Goal: Task Accomplishment & Management: Manage account settings

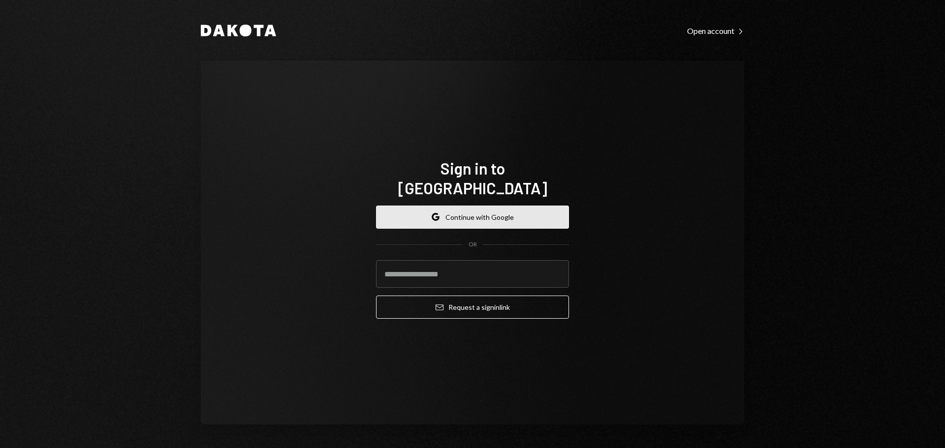
click at [500, 206] on button "Google Continue with Google" at bounding box center [472, 217] width 193 height 23
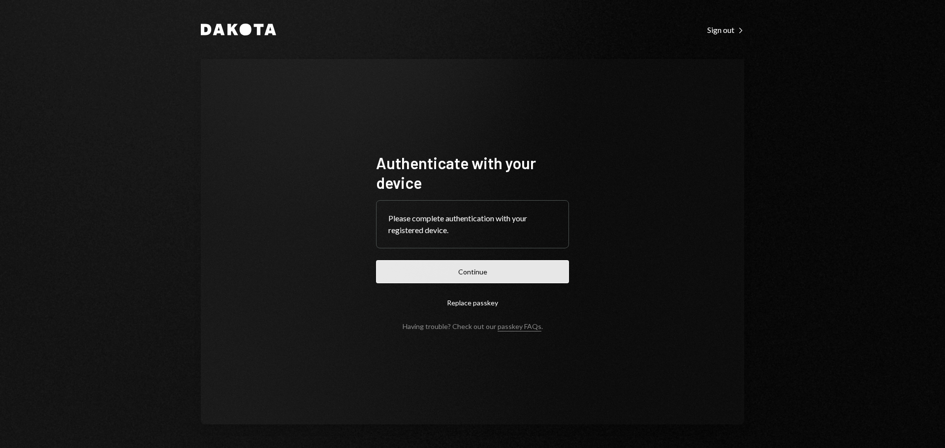
click at [494, 274] on button "Continue" at bounding box center [472, 271] width 193 height 23
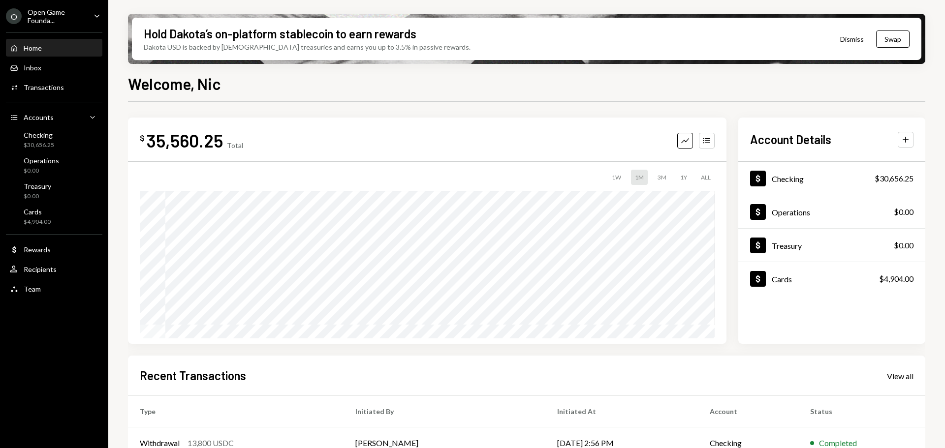
click at [84, 14] on div "Open Game Founda..." at bounding box center [57, 16] width 58 height 17
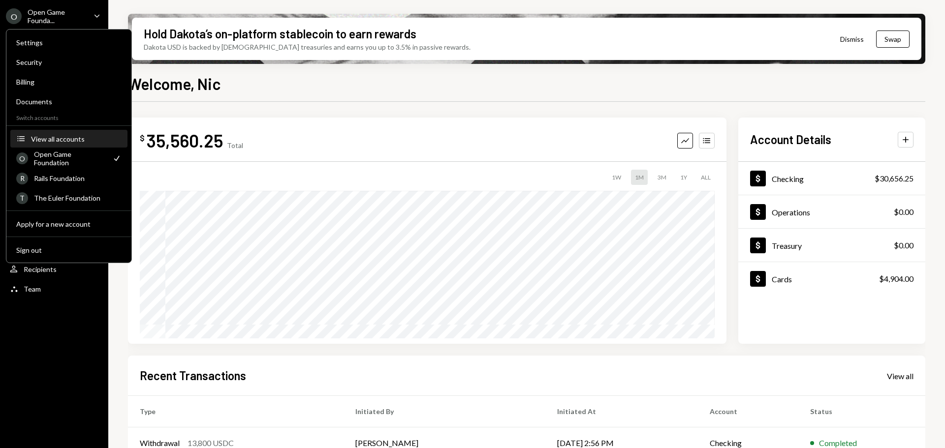
click at [58, 136] on div "View all accounts" at bounding box center [76, 139] width 91 height 8
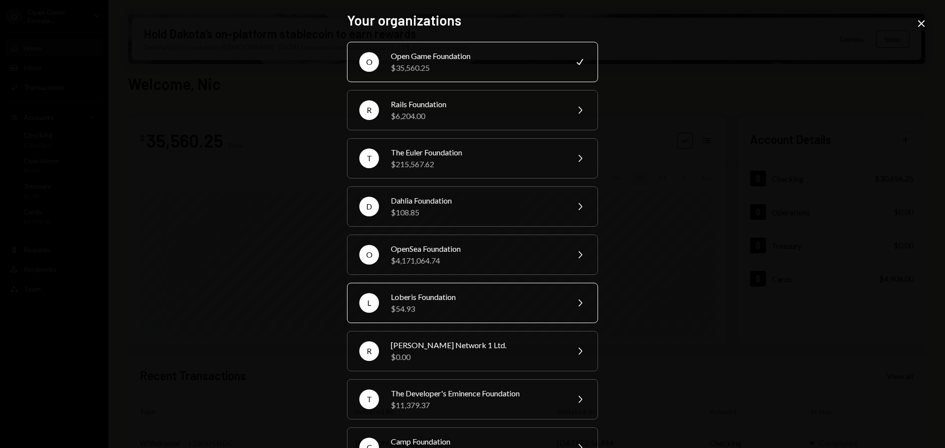
click at [438, 294] on div "Loberis Foundation" at bounding box center [476, 297] width 171 height 12
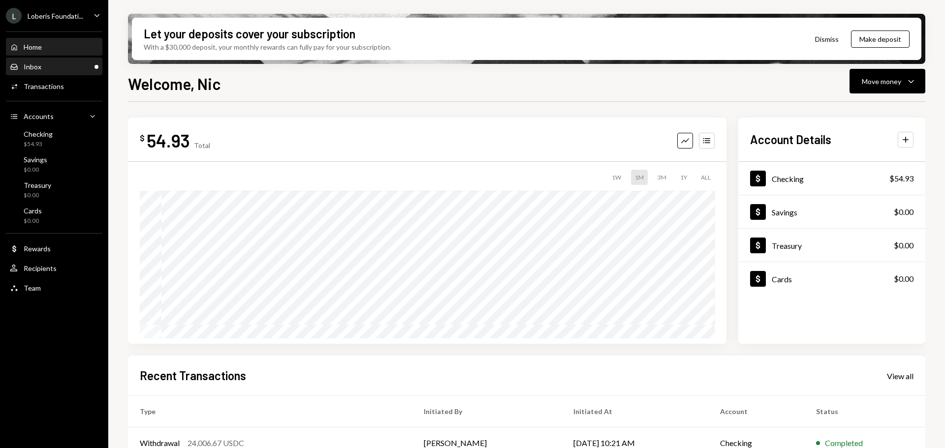
click at [78, 67] on div "Inbox Inbox" at bounding box center [54, 67] width 89 height 9
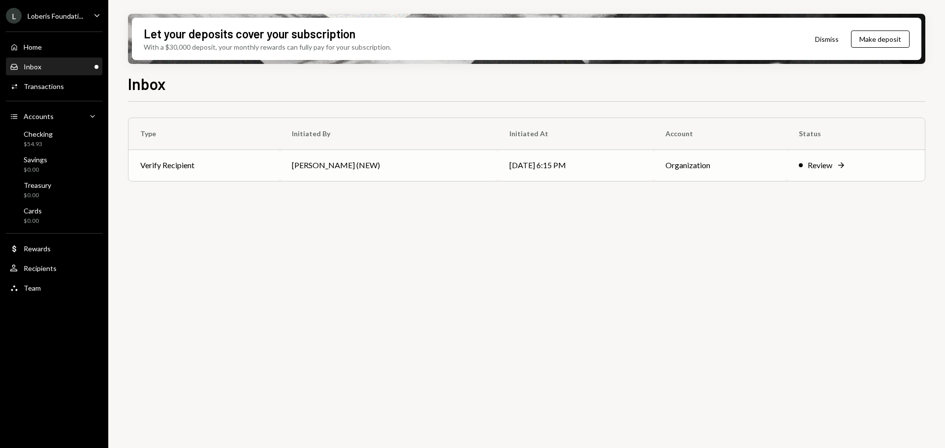
click at [605, 173] on td "09/19/25 6:15 PM" at bounding box center [576, 166] width 156 height 32
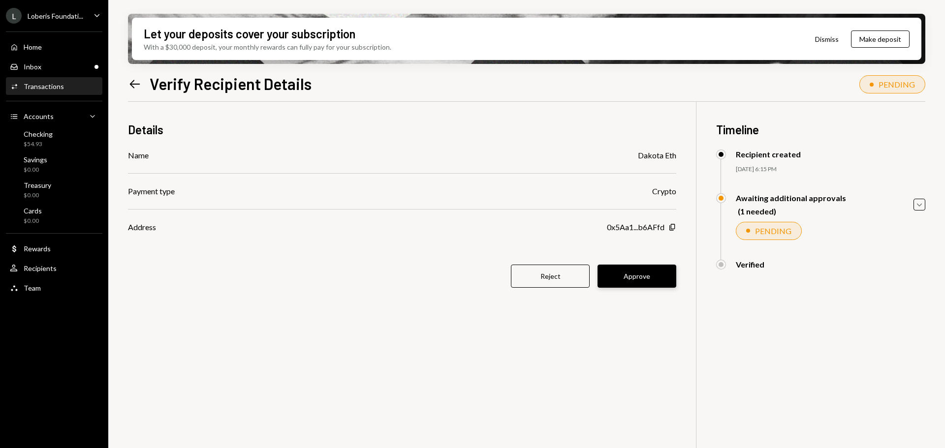
click at [672, 276] on button "Approve" at bounding box center [637, 276] width 79 height 23
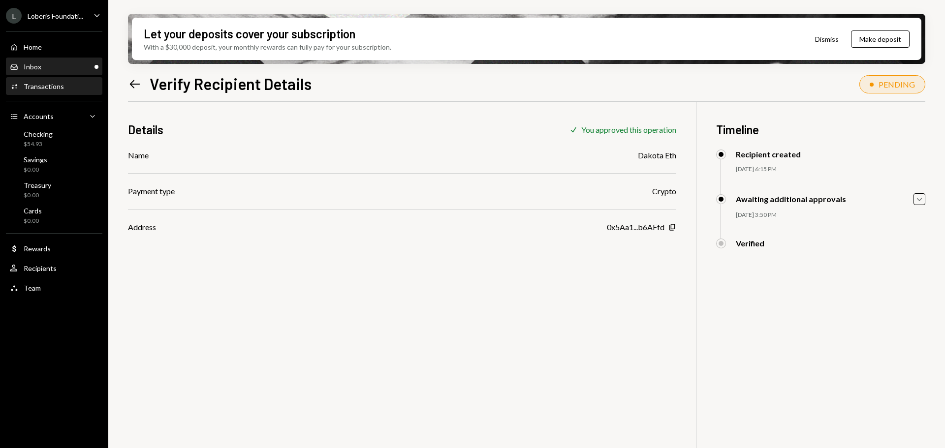
click at [45, 69] on div "Inbox Inbox" at bounding box center [54, 67] width 89 height 9
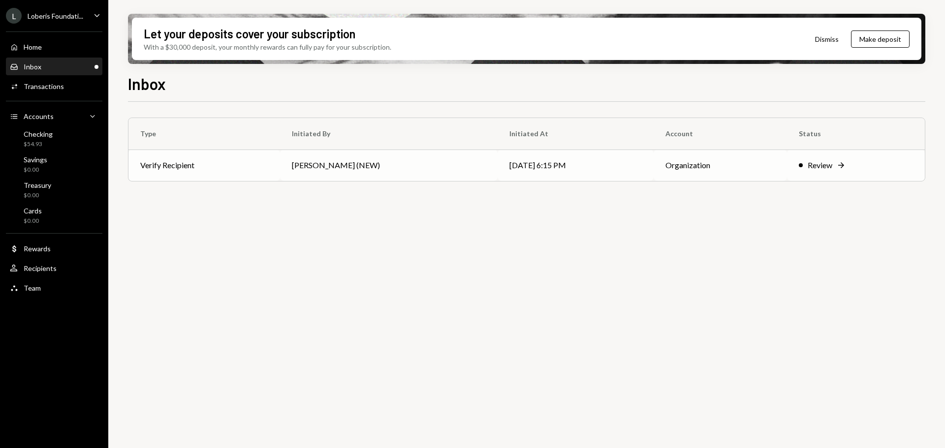
click at [380, 171] on td "[PERSON_NAME] (NEW)" at bounding box center [389, 166] width 218 height 32
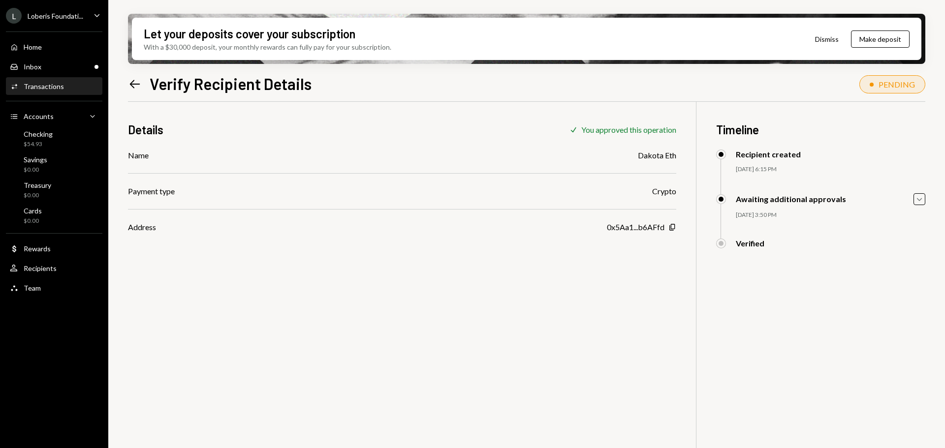
drag, startPoint x: 543, startPoint y: 257, endPoint x: 535, endPoint y: 257, distance: 7.9
click at [543, 257] on div "Details Check You approved this operation Name Dakota Eth Payment type Crypto A…" at bounding box center [527, 326] width 798 height 448
click at [41, 136] on div "Checking" at bounding box center [38, 134] width 29 height 8
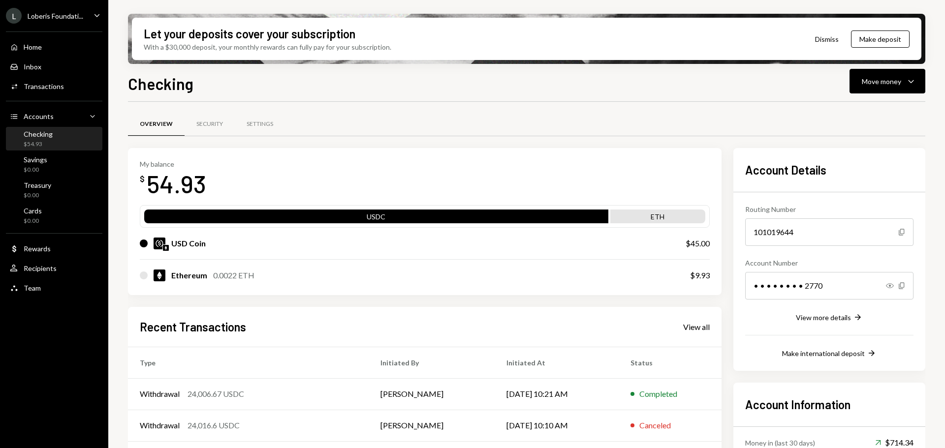
click at [230, 281] on div "0.0022 ETH" at bounding box center [233, 276] width 41 height 12
click at [53, 159] on div "Savings $0.00" at bounding box center [54, 165] width 89 height 19
click at [890, 90] on button "Move money Caret Down" at bounding box center [888, 81] width 76 height 25
click at [868, 111] on div "Send" at bounding box center [880, 111] width 72 height 10
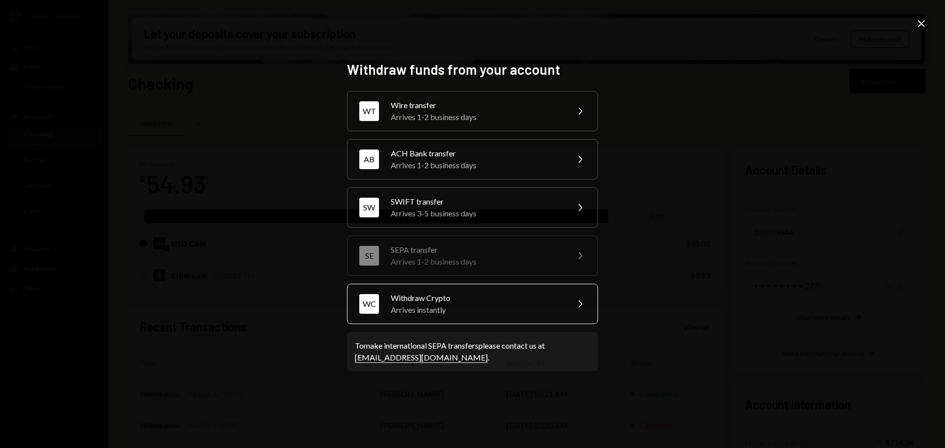
click at [485, 309] on div "Arrives instantly" at bounding box center [476, 310] width 171 height 12
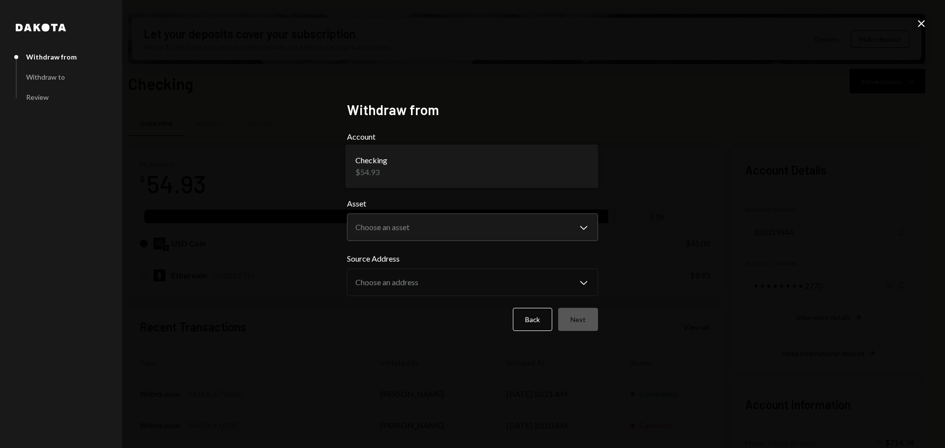
click at [412, 168] on body "L Loberis Foundati... Caret Down Home Home Inbox Inbox Activities Transactions …" at bounding box center [472, 224] width 945 height 448
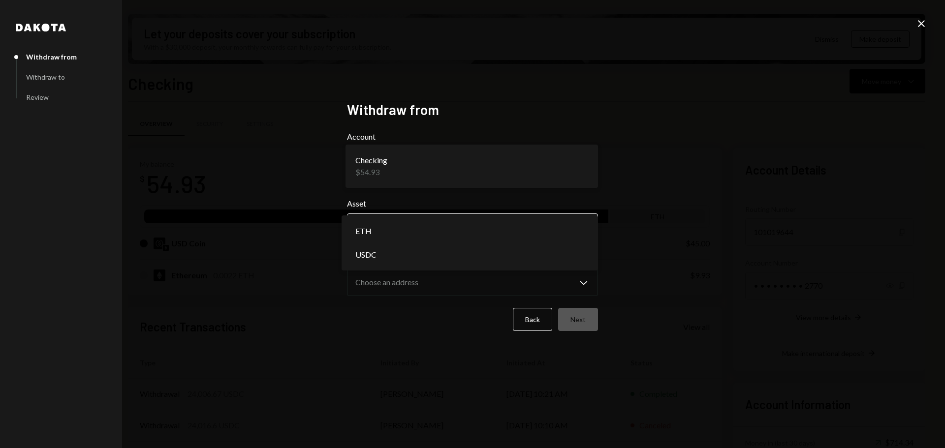
click at [398, 218] on body "L Loberis Foundati... Caret Down Home Home Inbox Inbox Activities Transactions …" at bounding box center [472, 224] width 945 height 448
select select "***"
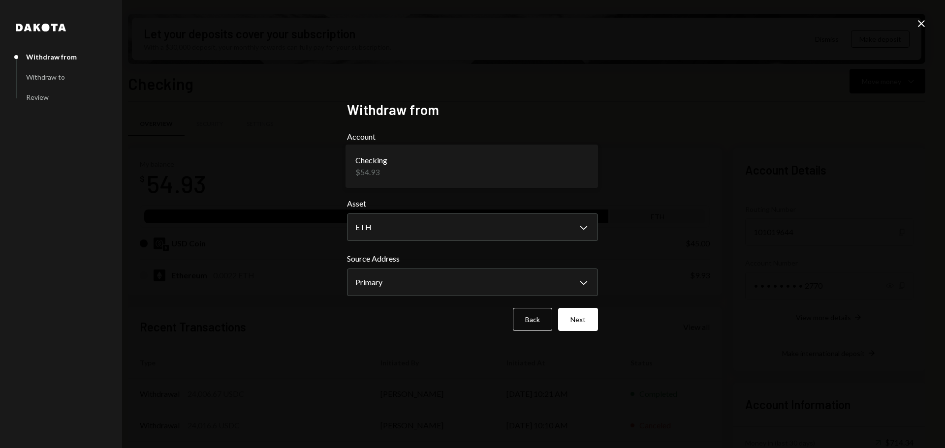
click at [572, 299] on form "**********" at bounding box center [472, 231] width 251 height 200
click at [557, 285] on body "L Loberis Foundati... Caret Down Home Home Inbox Inbox Activities Transactions …" at bounding box center [472, 224] width 945 height 448
click at [595, 316] on button "Next" at bounding box center [578, 319] width 40 height 23
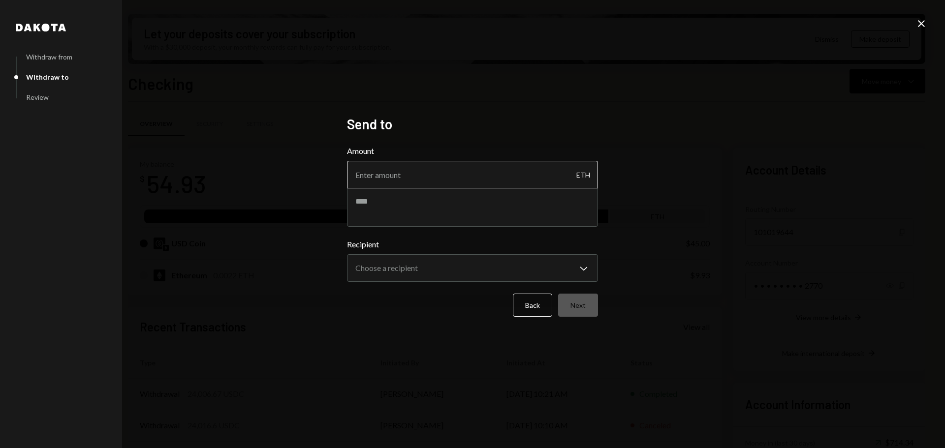
click at [449, 170] on input "Amount" at bounding box center [472, 175] width 251 height 28
click at [516, 296] on button "Back" at bounding box center [532, 305] width 39 height 23
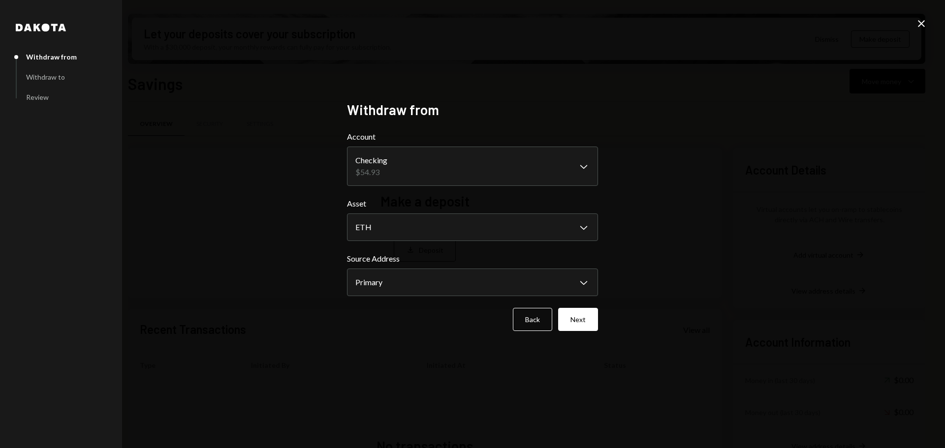
click at [526, 308] on form "**********" at bounding box center [472, 231] width 251 height 200
click at [529, 317] on button "Back" at bounding box center [532, 319] width 39 height 23
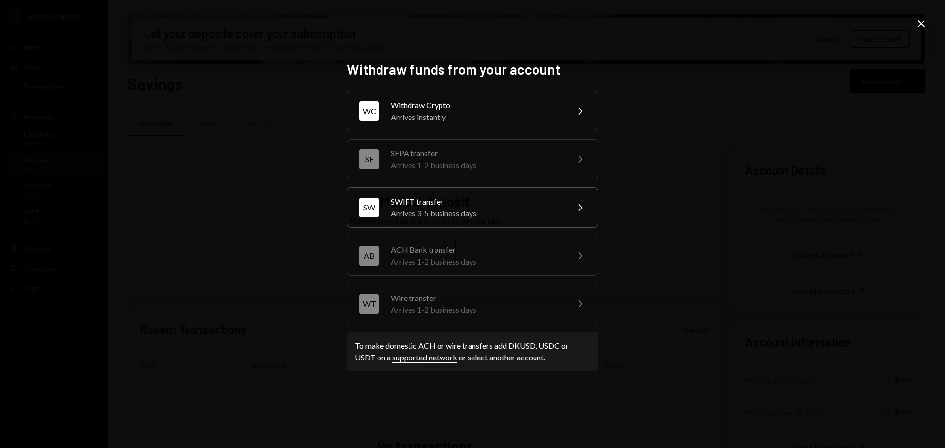
click at [915, 21] on div "Withdraw funds from your account WT Wire transfer Arrives 1-2 business days Che…" at bounding box center [472, 224] width 945 height 448
click at [923, 21] on icon "Close" at bounding box center [922, 24] width 12 height 12
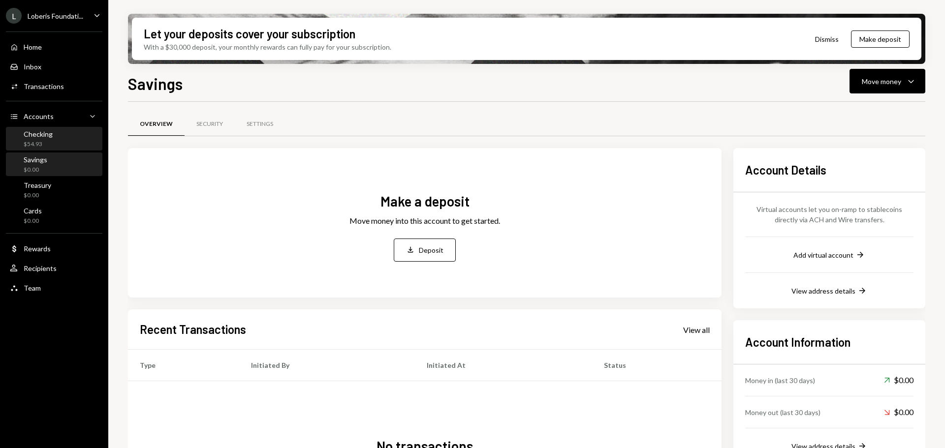
click at [47, 139] on div "Checking $54.93" at bounding box center [38, 139] width 29 height 19
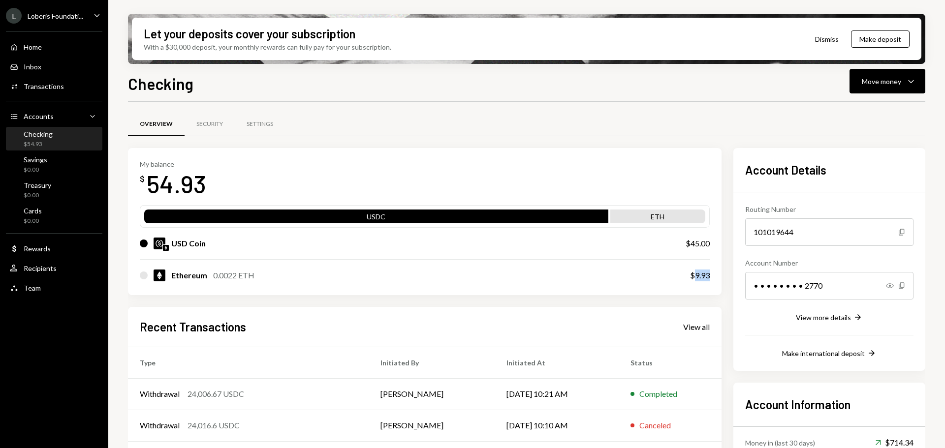
drag, startPoint x: 709, startPoint y: 274, endPoint x: 694, endPoint y: 276, distance: 15.5
click at [694, 276] on div "$9.93" at bounding box center [700, 276] width 20 height 12
copy div "9.93"
click at [868, 76] on div "Move money" at bounding box center [881, 81] width 39 height 10
click at [856, 114] on div "Send" at bounding box center [880, 111] width 72 height 10
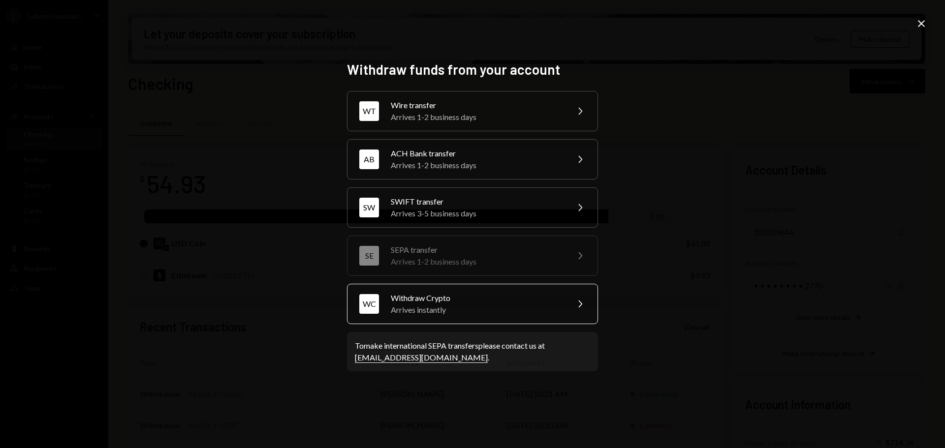
click at [427, 297] on div "Withdraw Crypto" at bounding box center [476, 298] width 171 height 12
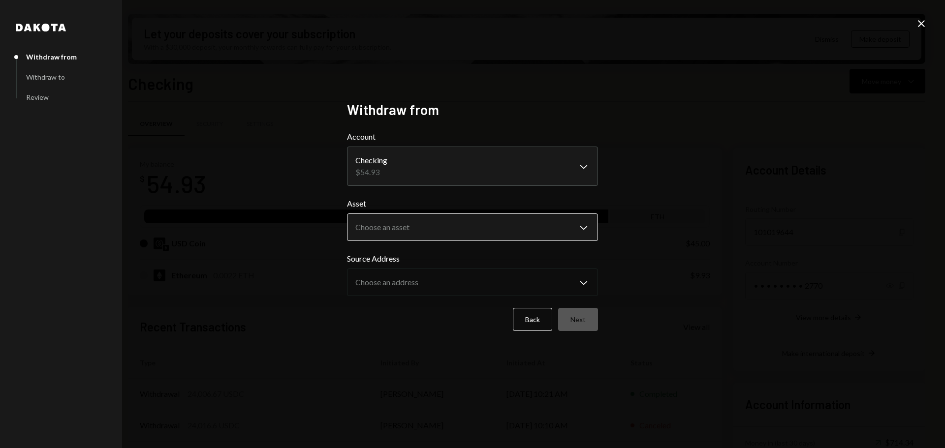
click at [421, 230] on body "L Loberis Foundati... Caret Down Home Home Inbox Inbox Activities Transactions …" at bounding box center [472, 224] width 945 height 448
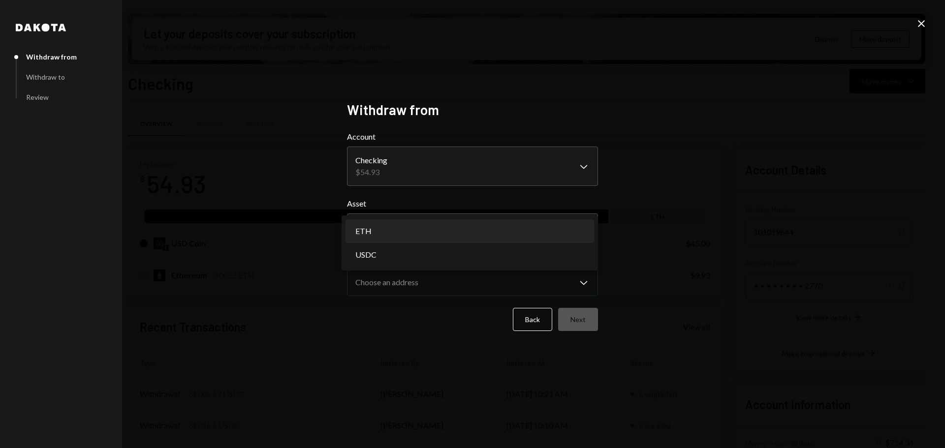
select select "***"
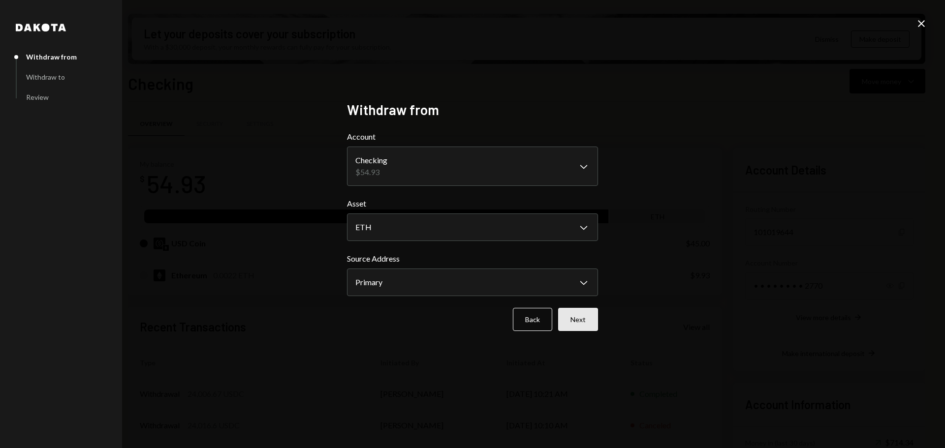
click at [573, 314] on button "Next" at bounding box center [578, 319] width 40 height 23
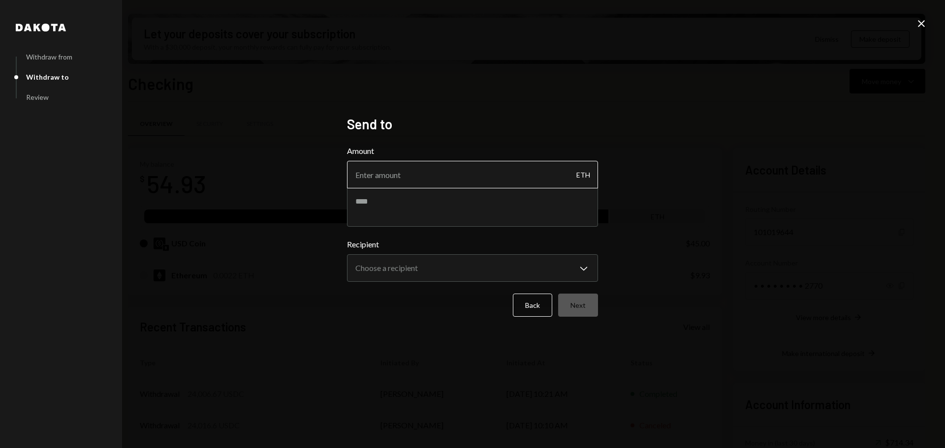
click at [451, 176] on input "Amount" at bounding box center [472, 175] width 251 height 28
type input "9.93"
click at [485, 202] on div "Amount 9.93 ETH" at bounding box center [472, 186] width 251 height 82
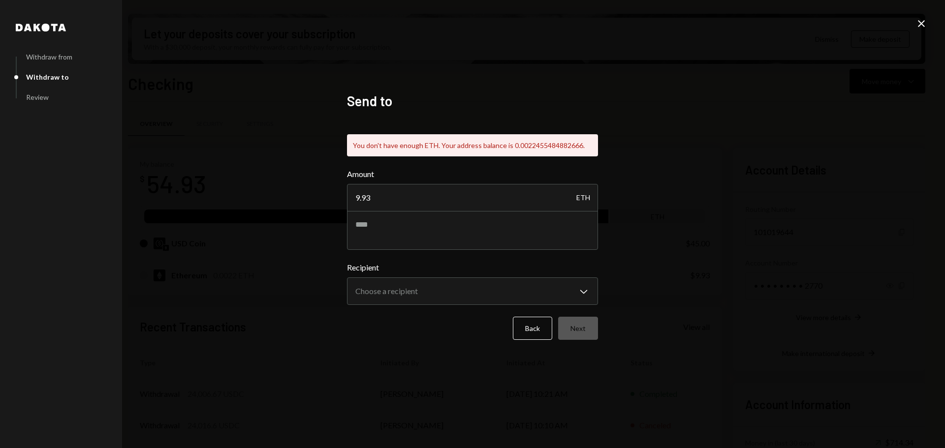
drag, startPoint x: 455, startPoint y: 183, endPoint x: 332, endPoint y: 194, distance: 123.1
click at [332, 194] on div "**********" at bounding box center [472, 224] width 945 height 448
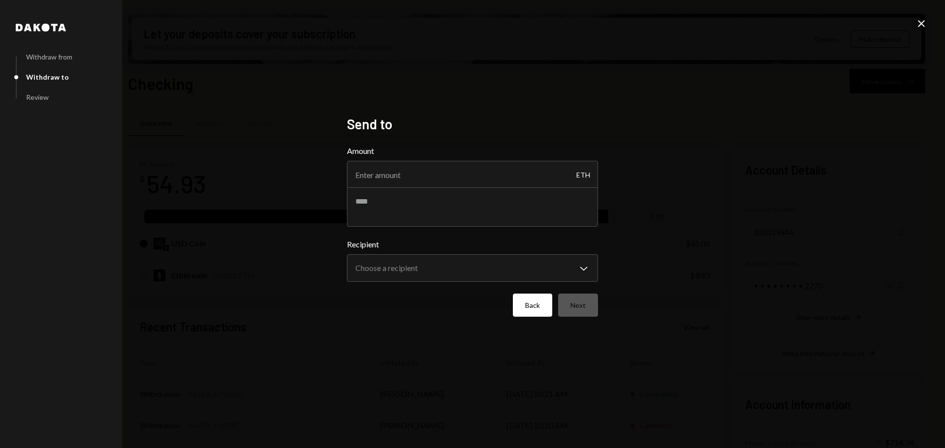
click at [544, 297] on form "**********" at bounding box center [472, 231] width 251 height 172
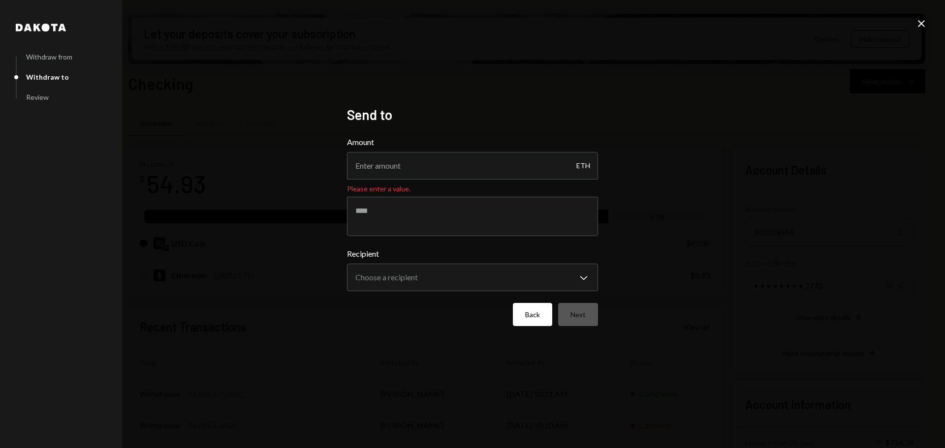
click at [535, 312] on button "Back" at bounding box center [532, 314] width 39 height 23
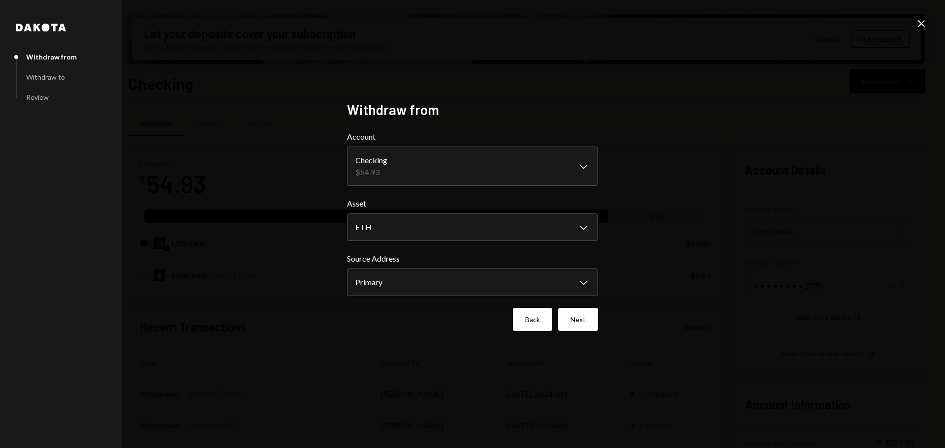
click at [538, 319] on button "Back" at bounding box center [532, 319] width 39 height 23
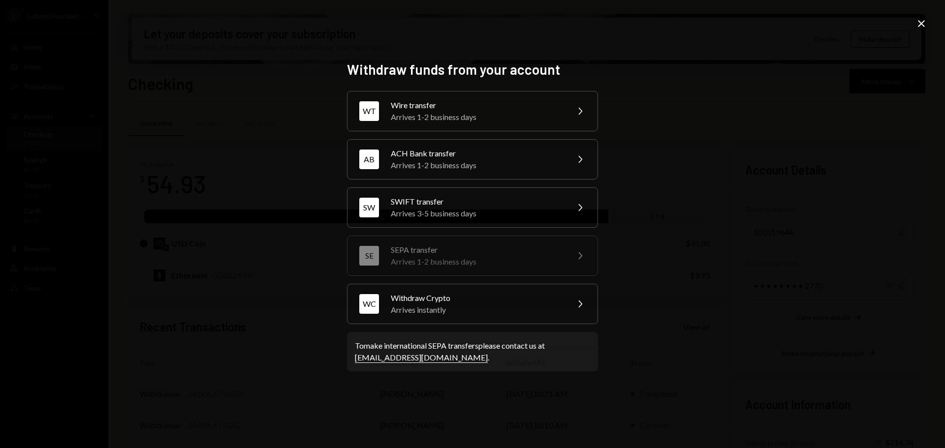
click at [923, 23] on icon at bounding box center [921, 23] width 7 height 7
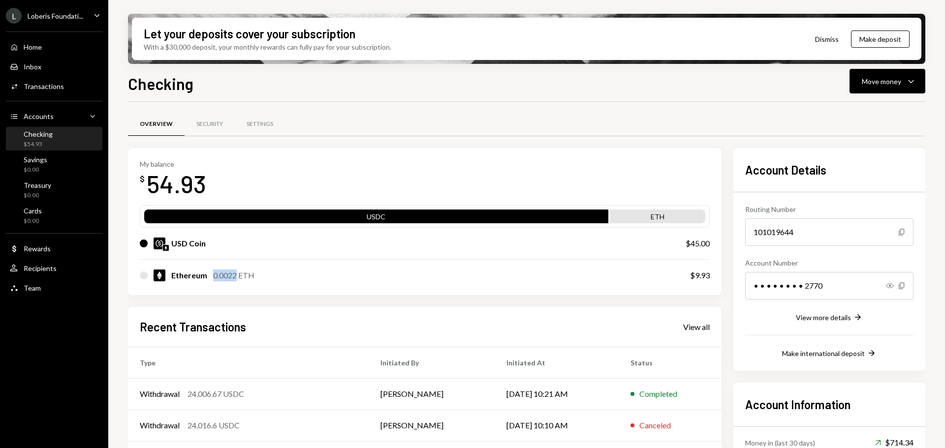
drag, startPoint x: 213, startPoint y: 274, endPoint x: 236, endPoint y: 277, distance: 23.8
click at [236, 277] on div "0.0022 ETH" at bounding box center [233, 276] width 41 height 12
copy div "0.0022"
click at [913, 84] on icon "Caret Down" at bounding box center [911, 81] width 12 height 12
click at [862, 113] on div "Send" at bounding box center [880, 111] width 72 height 10
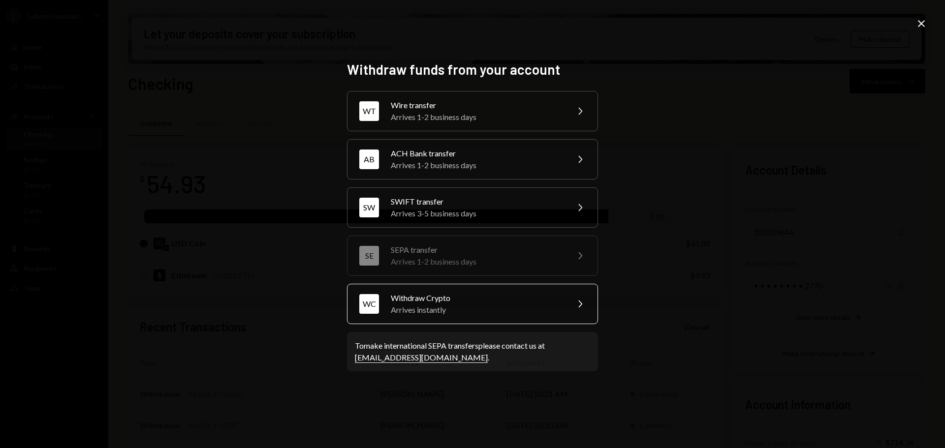
click at [419, 305] on div "Arrives instantly" at bounding box center [476, 310] width 171 height 12
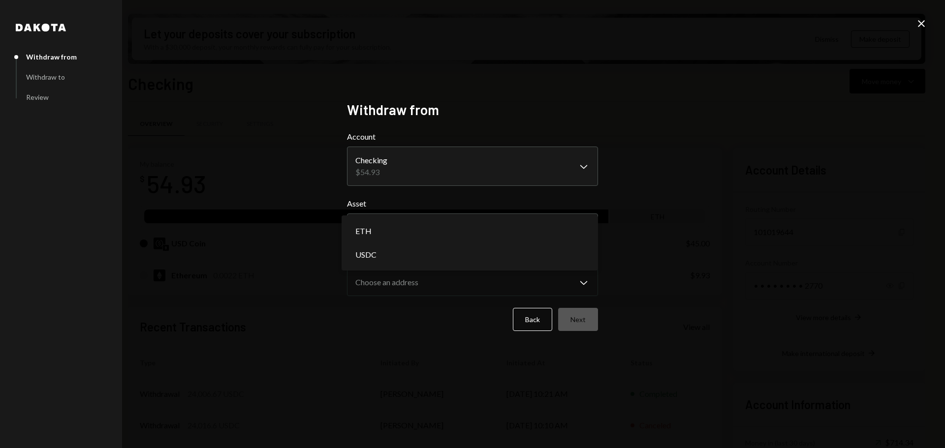
click at [409, 225] on body "L Loberis Foundati... Caret Down Home Home Inbox Inbox Activities Transactions …" at bounding box center [472, 224] width 945 height 448
select select "***"
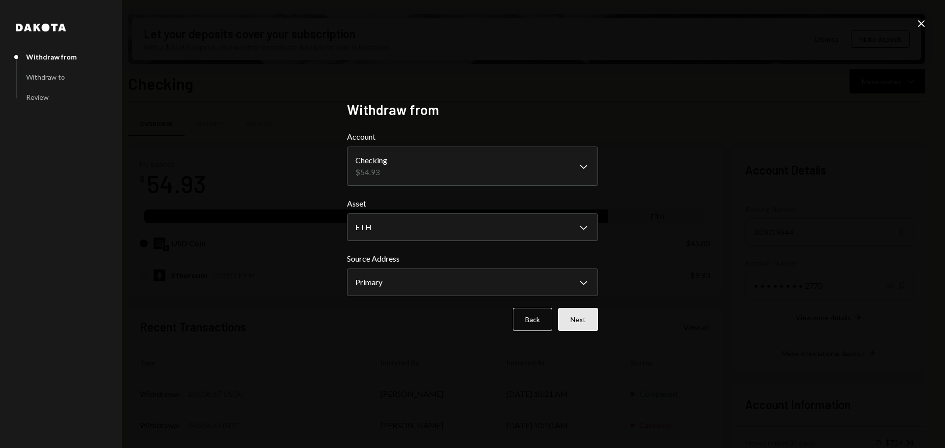
click at [582, 318] on button "Next" at bounding box center [578, 319] width 40 height 23
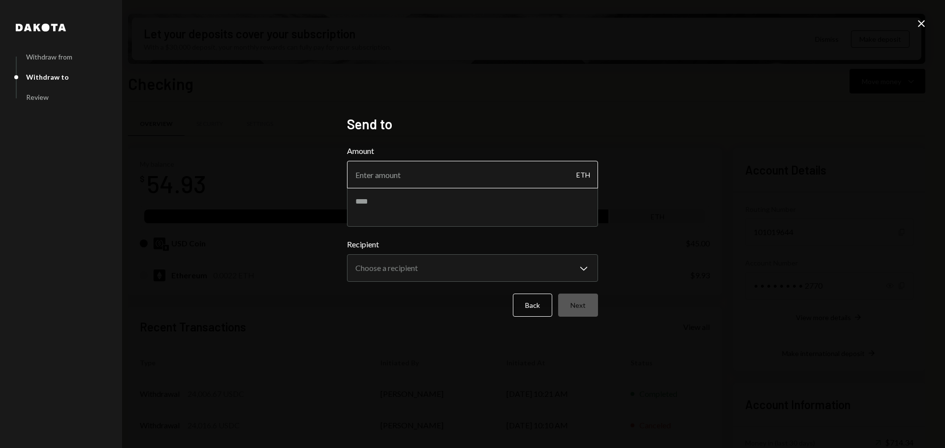
click at [388, 175] on input "Amount" at bounding box center [472, 175] width 251 height 28
paste input "0.0022"
type input "0.0022"
click at [627, 201] on div "**********" at bounding box center [472, 224] width 945 height 448
click at [436, 201] on textarea at bounding box center [472, 207] width 251 height 39
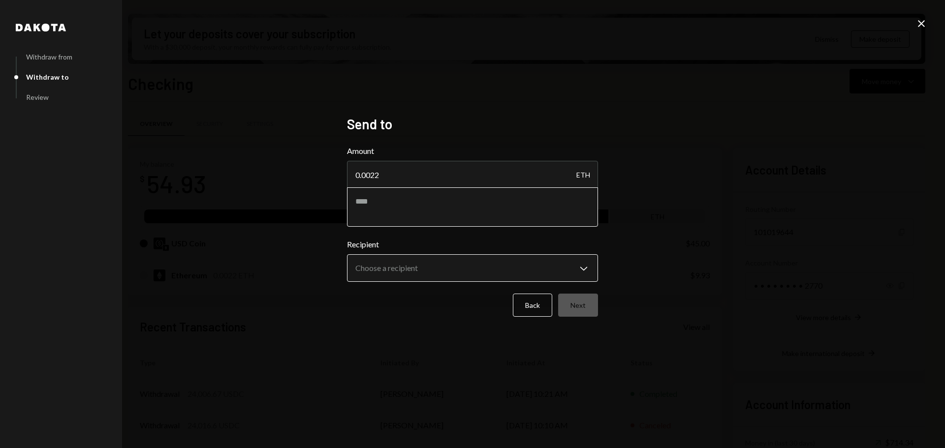
click at [438, 262] on body "L Loberis Foundati... Caret Down Home Home Inbox Inbox Activities Transactions …" at bounding box center [472, 224] width 945 height 448
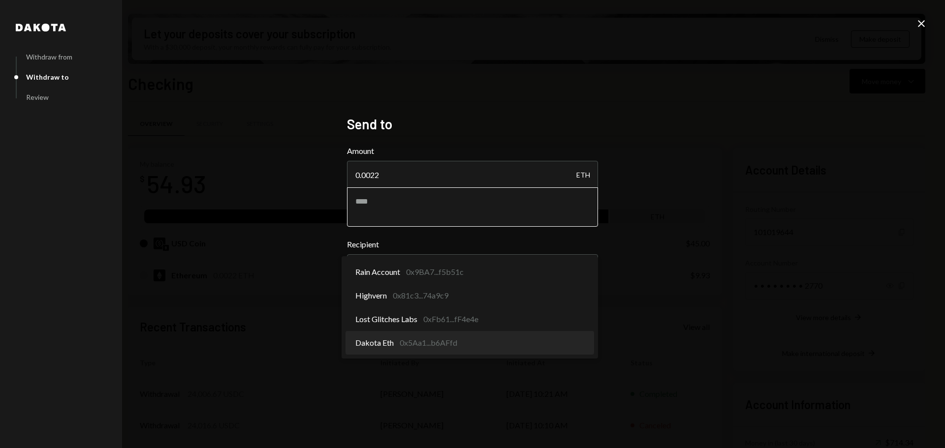
select select "**********"
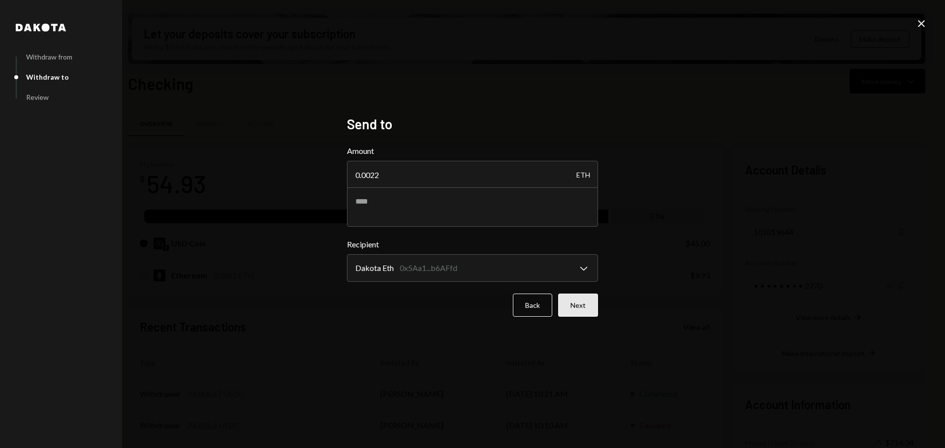
click at [585, 304] on button "Next" at bounding box center [578, 305] width 40 height 23
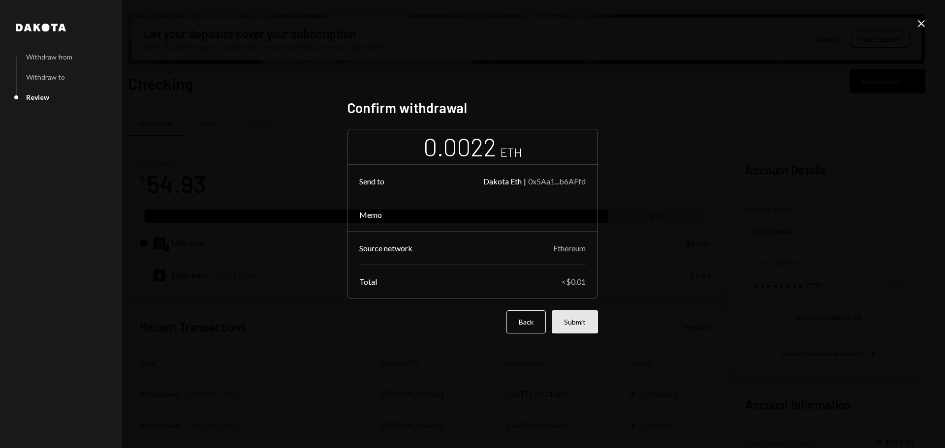
click at [585, 322] on button "Submit" at bounding box center [575, 322] width 46 height 23
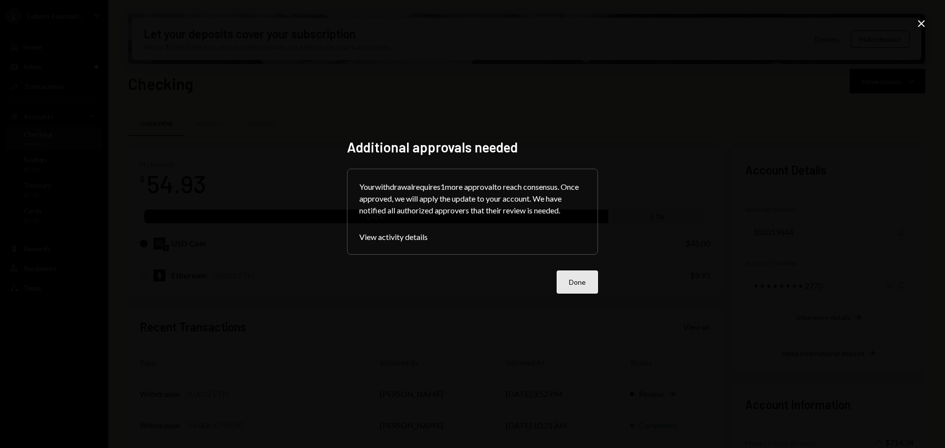
click at [580, 282] on button "Done" at bounding box center [577, 282] width 41 height 23
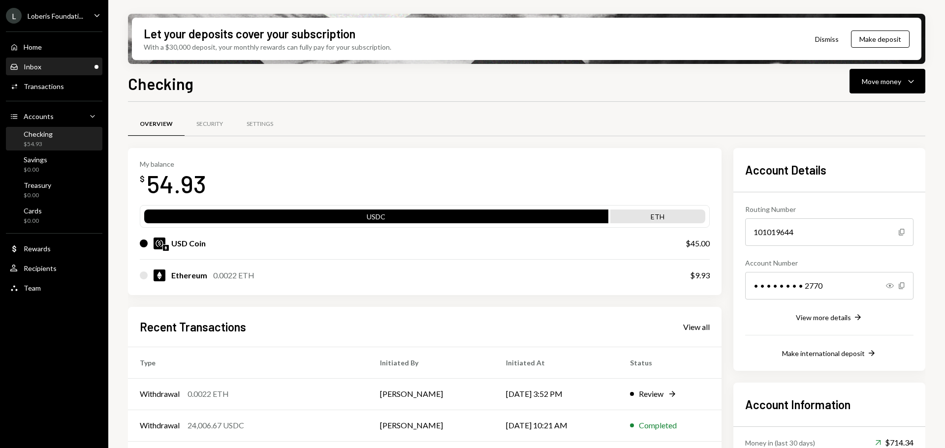
click at [41, 71] on div "Inbox Inbox" at bounding box center [54, 67] width 89 height 9
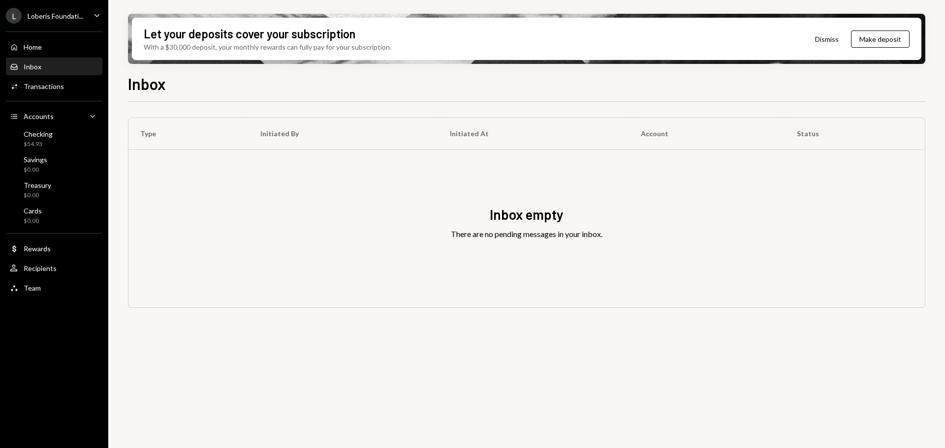
click at [74, 65] on div "Inbox Inbox" at bounding box center [54, 67] width 89 height 9
click at [50, 82] on div "Activities Transactions" at bounding box center [37, 86] width 54 height 9
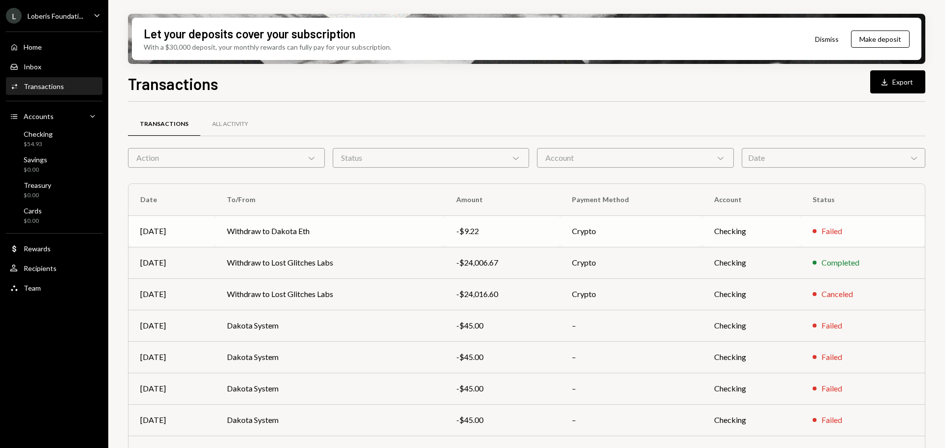
click at [809, 233] on td "Failed" at bounding box center [863, 232] width 124 height 32
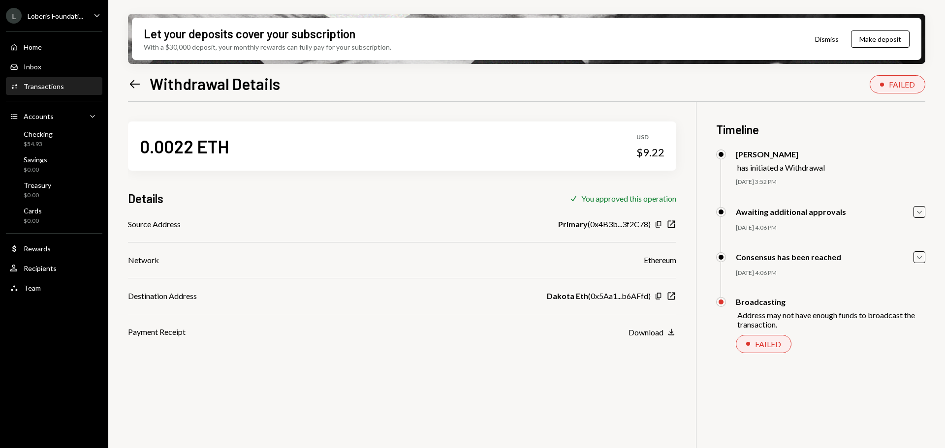
click at [137, 87] on icon "Left Arrow" at bounding box center [135, 84] width 14 height 14
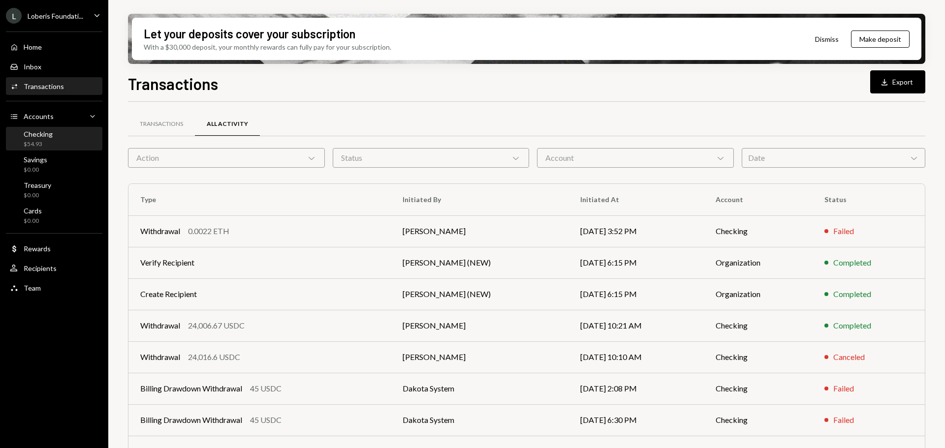
click at [46, 139] on div "Checking $54.93" at bounding box center [38, 139] width 29 height 19
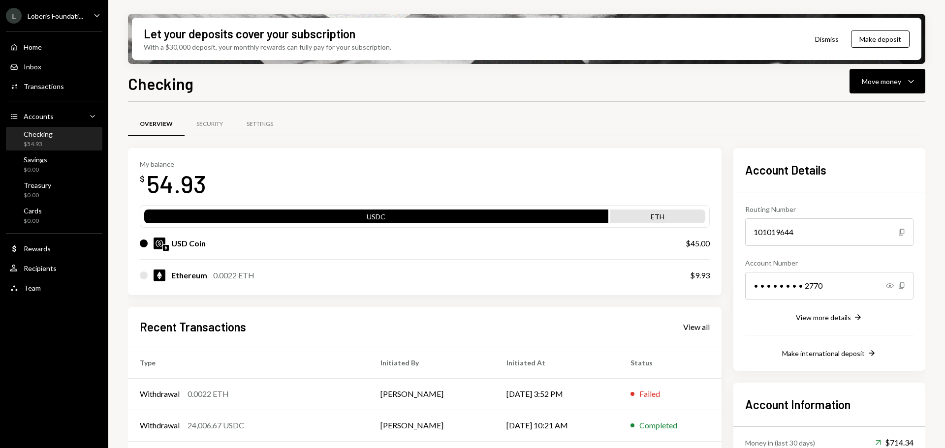
click at [195, 274] on div "Ethereum" at bounding box center [189, 276] width 36 height 12
click at [678, 214] on div "ETH" at bounding box center [657, 219] width 95 height 14
click at [663, 217] on div "ETH" at bounding box center [657, 219] width 95 height 14
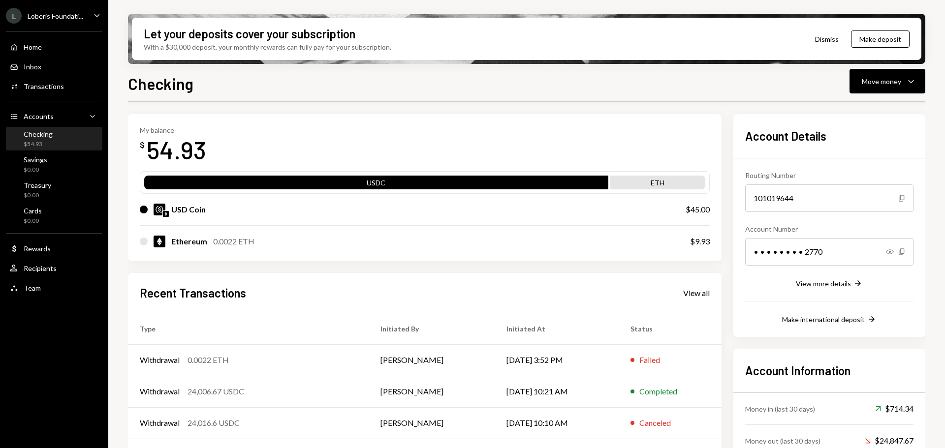
scroll to position [49, 0]
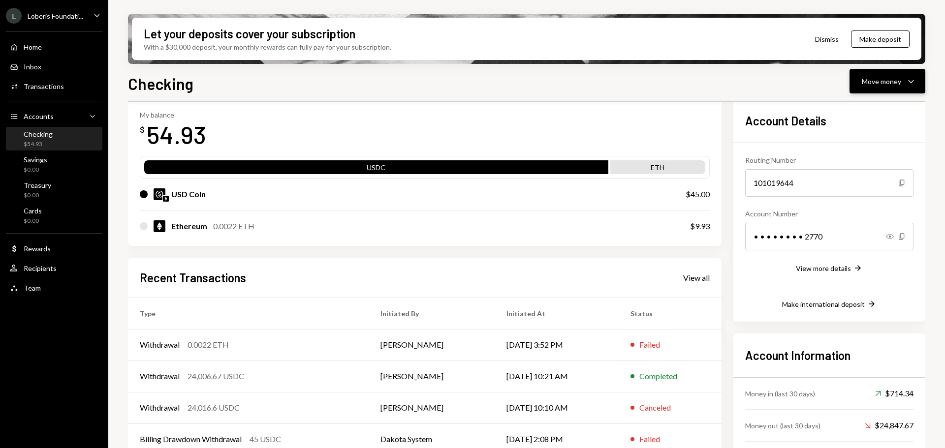
click at [905, 74] on button "Move money Caret Down" at bounding box center [888, 81] width 76 height 25
click at [861, 135] on div "Transfer" at bounding box center [880, 133] width 72 height 10
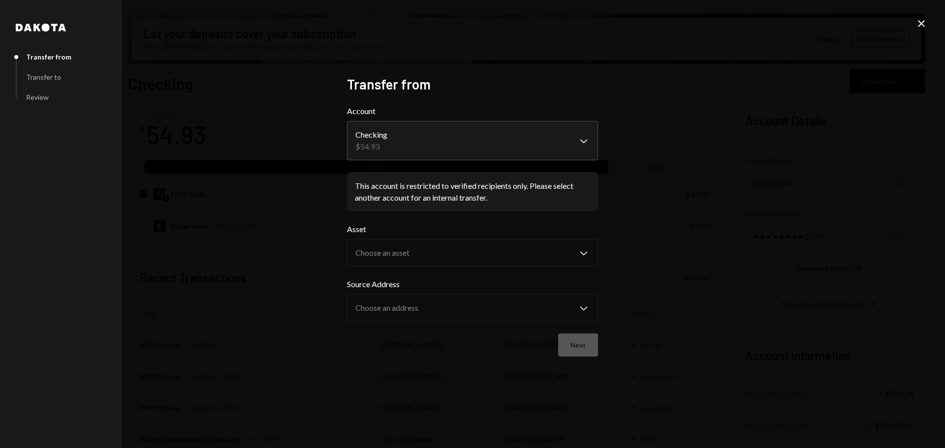
click at [928, 20] on div "**********" at bounding box center [472, 224] width 945 height 448
click at [924, 24] on icon "Close" at bounding box center [922, 24] width 12 height 12
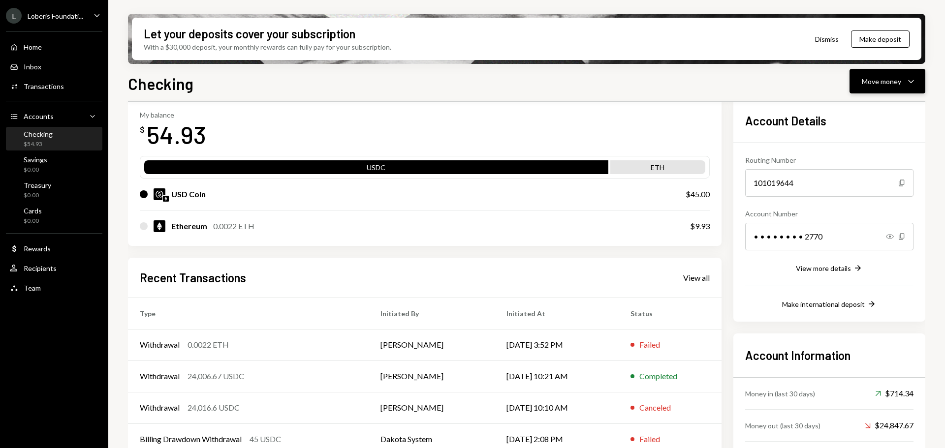
click at [889, 81] on div "Move money" at bounding box center [881, 81] width 39 height 10
click at [857, 130] on div "Transfer" at bounding box center [880, 133] width 72 height 10
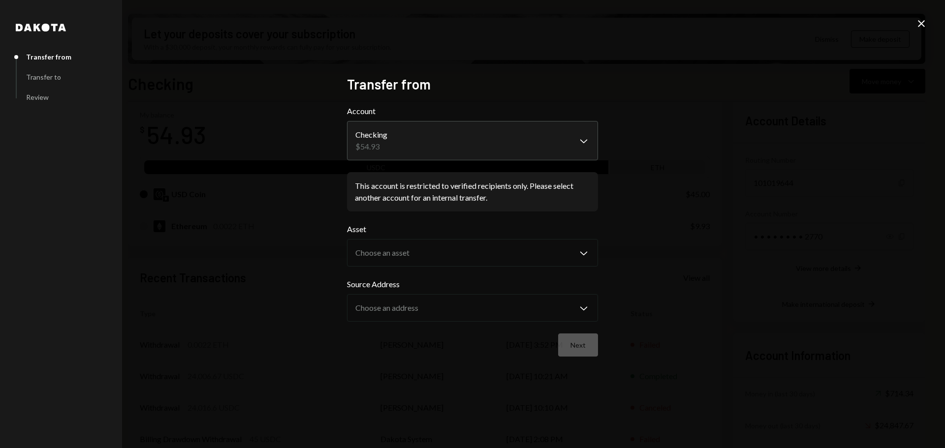
click at [930, 22] on div "**********" at bounding box center [472, 224] width 945 height 448
click at [921, 24] on icon at bounding box center [921, 23] width 7 height 7
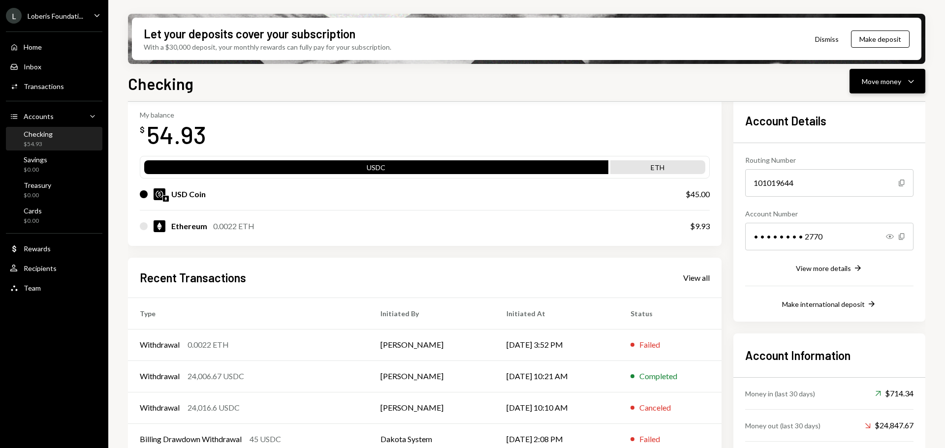
click at [902, 77] on div "Move money Caret Down" at bounding box center [887, 81] width 51 height 12
click at [856, 113] on div "Send" at bounding box center [880, 111] width 72 height 10
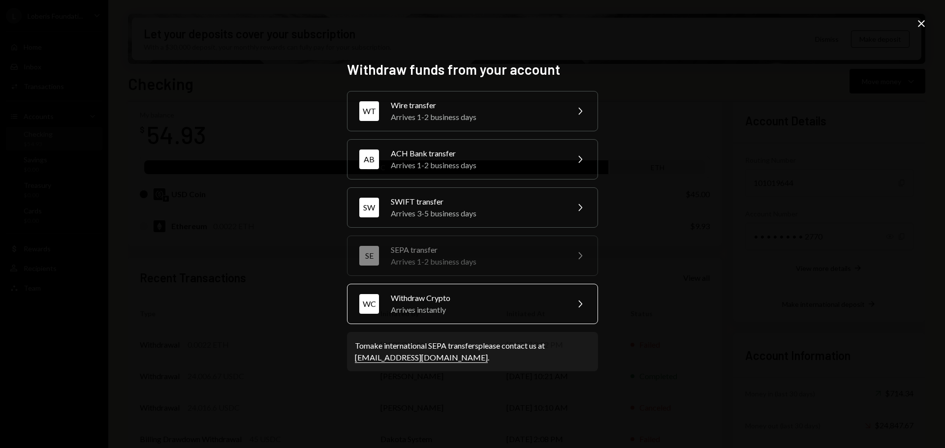
click at [574, 298] on icon "Chevron Right" at bounding box center [580, 304] width 12 height 12
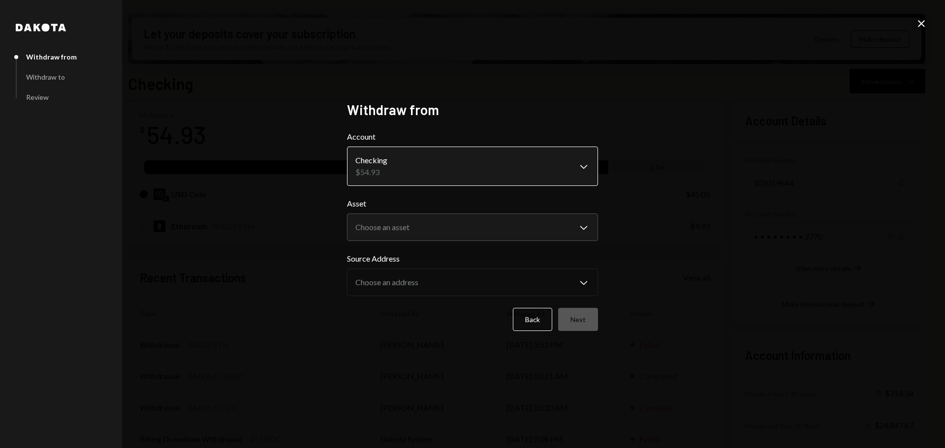
click at [468, 160] on body "L Loberis Foundati... Caret Down Home Home Inbox Inbox Activities Transactions …" at bounding box center [472, 224] width 945 height 448
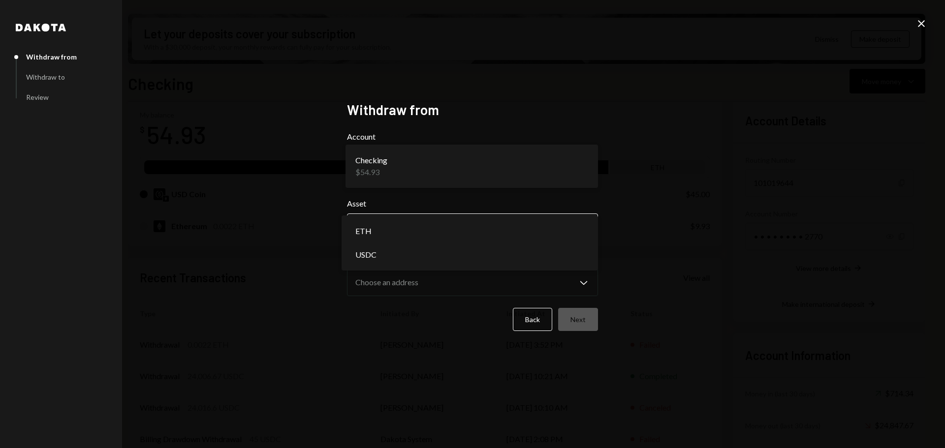
click at [503, 224] on body "L Loberis Foundati... Caret Down Home Home Inbox Inbox Activities Transactions …" at bounding box center [472, 224] width 945 height 448
select select "***"
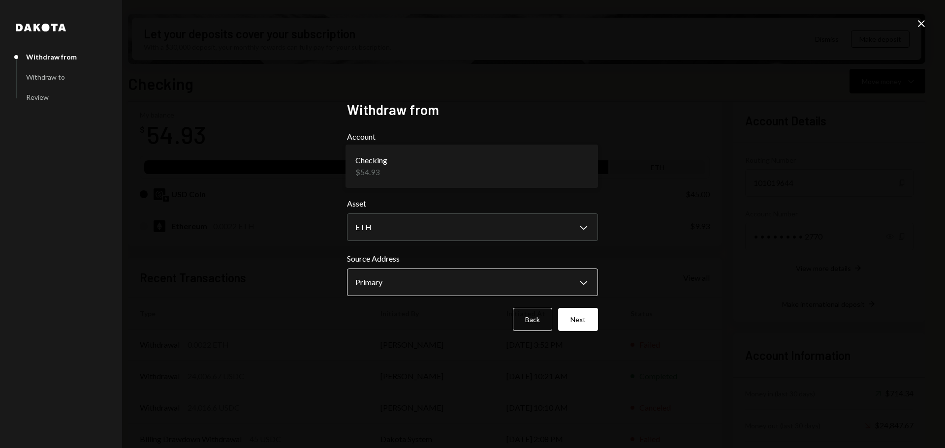
click at [411, 274] on body "L Loberis Foundati... Caret Down Home Home Inbox Inbox Activities Transactions …" at bounding box center [472, 224] width 945 height 448
click at [587, 321] on button "Next" at bounding box center [578, 319] width 40 height 23
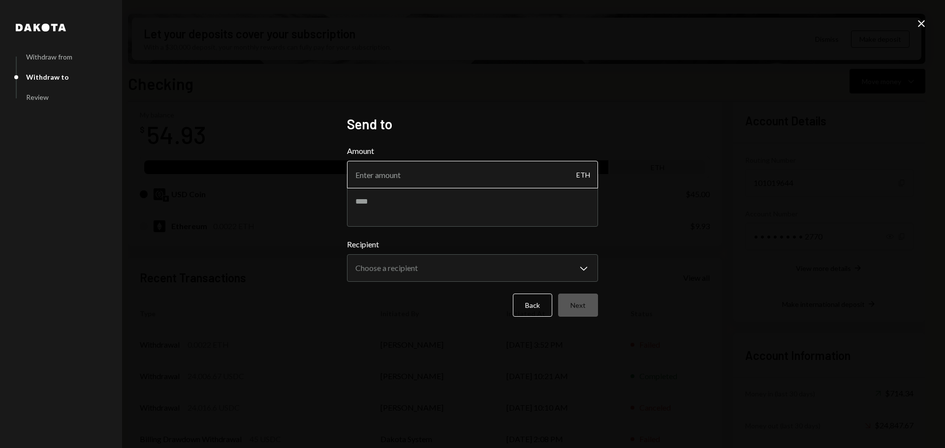
click at [475, 167] on input "Amount" at bounding box center [472, 175] width 251 height 28
click at [588, 176] on div "ETH" at bounding box center [584, 175] width 14 height 28
click at [917, 21] on icon "Close" at bounding box center [922, 24] width 12 height 12
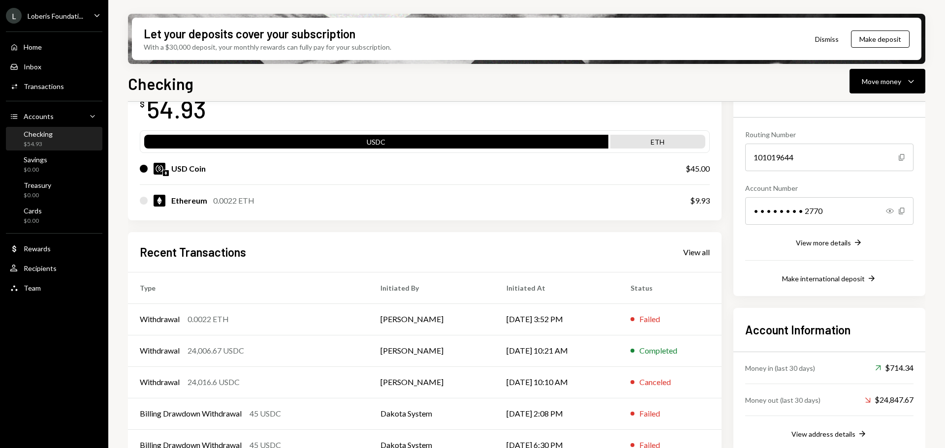
scroll to position [96, 0]
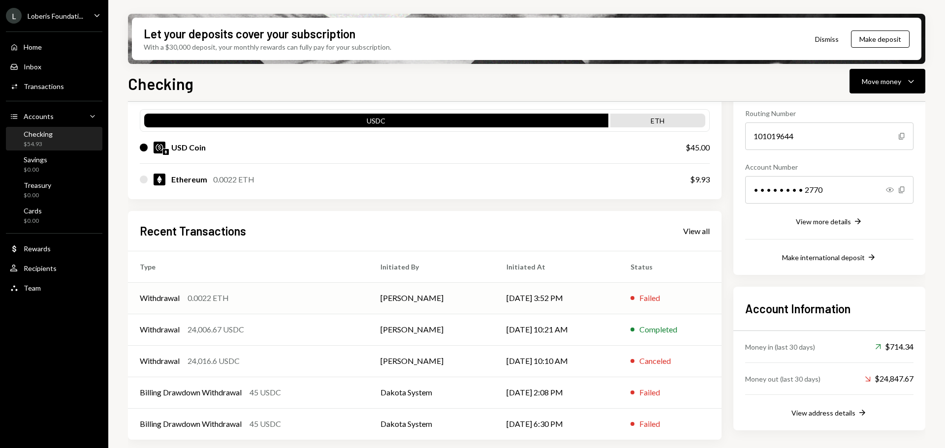
click at [610, 295] on td "[DATE] 3:52 PM" at bounding box center [557, 299] width 124 height 32
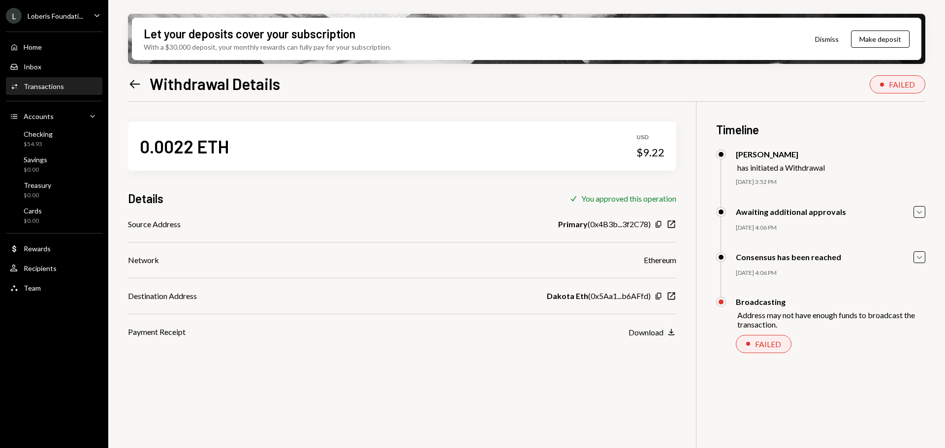
click at [123, 78] on div "Let your deposits cover your subscription With a $30,000 deposit, your monthly …" at bounding box center [526, 224] width 837 height 448
click at [136, 85] on icon "Left Arrow" at bounding box center [135, 84] width 14 height 14
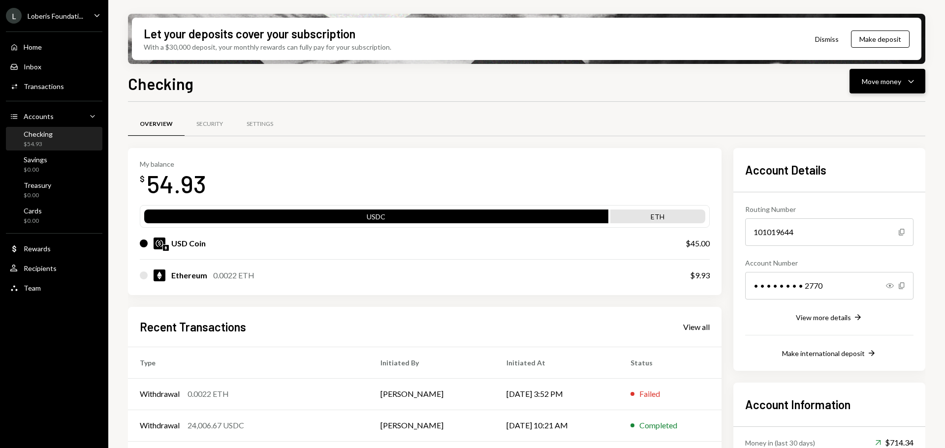
click at [895, 85] on div "Move money" at bounding box center [881, 81] width 39 height 10
click at [239, 271] on div "0.0022 ETH" at bounding box center [233, 276] width 41 height 12
drag, startPoint x: 214, startPoint y: 278, endPoint x: 236, endPoint y: 280, distance: 22.7
click at [236, 280] on div "0.0022 ETH" at bounding box center [233, 276] width 41 height 12
copy div "0.0022"
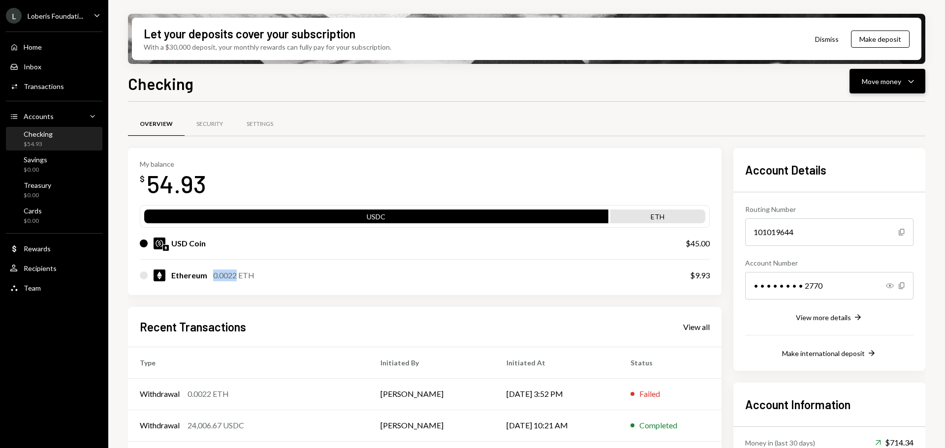
click at [877, 77] on div "Move money" at bounding box center [881, 81] width 39 height 10
click at [851, 112] on div "Send" at bounding box center [880, 111] width 72 height 10
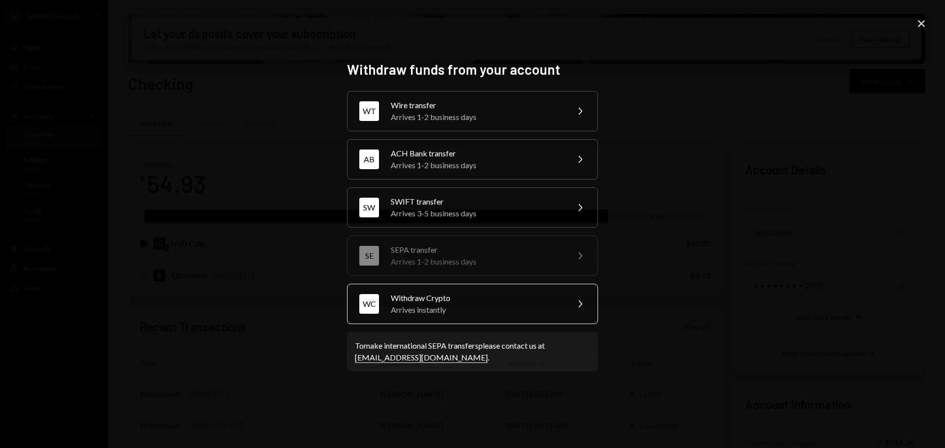
click at [458, 303] on div "Withdraw Crypto" at bounding box center [476, 298] width 171 height 12
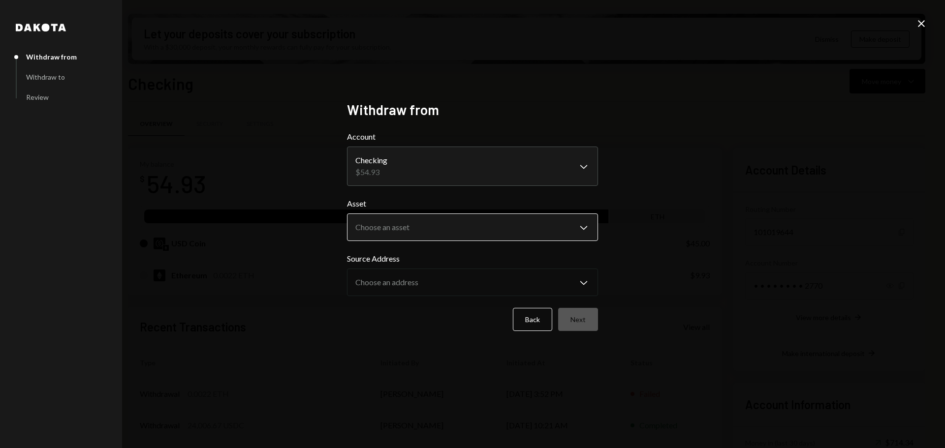
click at [519, 226] on body "L Loberis Foundati... Caret Down Home Home Inbox Inbox Activities Transactions …" at bounding box center [472, 224] width 945 height 448
click at [450, 166] on body "L Loberis Foundati... Caret Down Home Home Inbox Inbox Activities Transactions …" at bounding box center [472, 224] width 945 height 448
click at [610, 148] on div "**********" at bounding box center [472, 224] width 945 height 448
click at [560, 162] on body "L Loberis Foundati... Caret Down Home Home Inbox Inbox Activities Transactions …" at bounding box center [472, 224] width 945 height 448
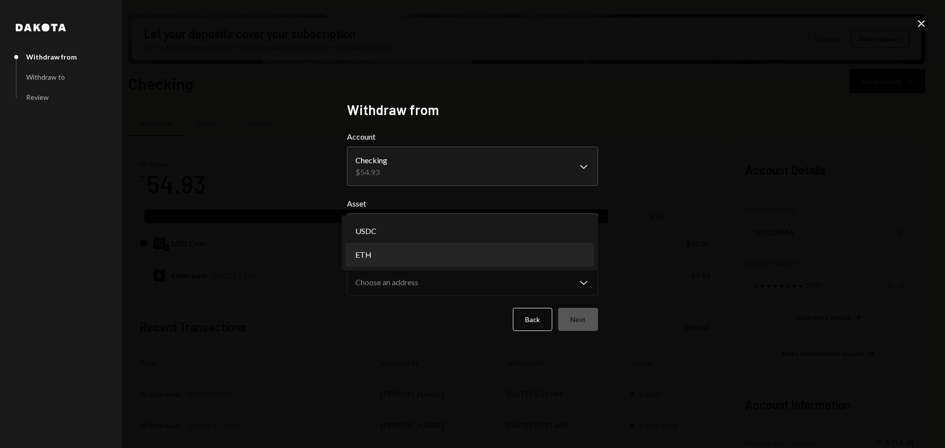
select select "***"
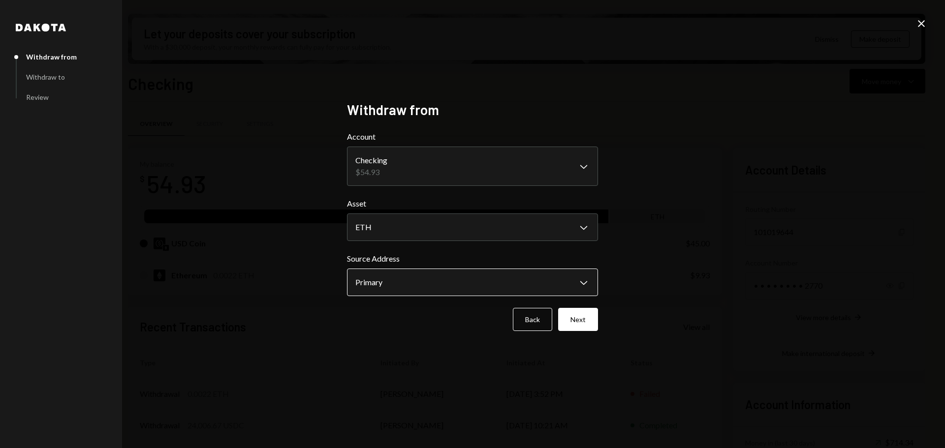
click at [511, 288] on body "L Loberis Foundati... Caret Down Home Home Inbox Inbox Activities Transactions …" at bounding box center [472, 224] width 945 height 448
click at [429, 233] on body "L Loberis Foundati... Caret Down Home Home Inbox Inbox Activities Transactions …" at bounding box center [472, 224] width 945 height 448
click at [574, 313] on button "Next" at bounding box center [578, 319] width 40 height 23
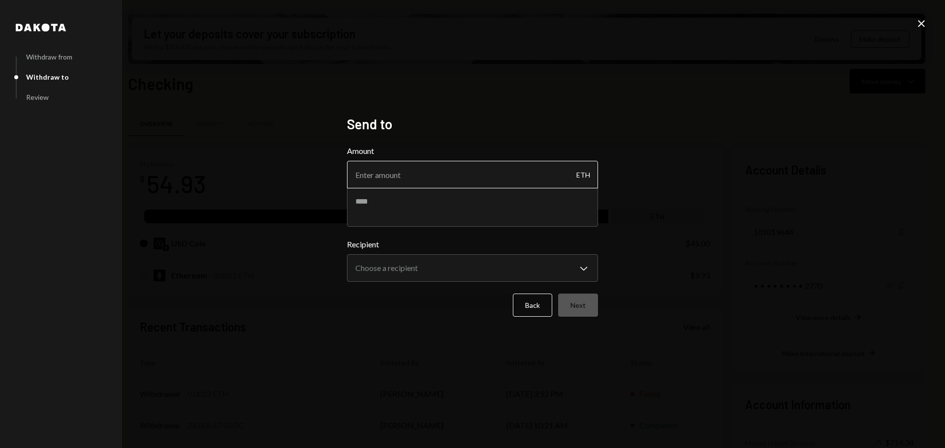
click at [387, 173] on input "Amount" at bounding box center [472, 175] width 251 height 28
paste input "0.0022"
type input "0.0019"
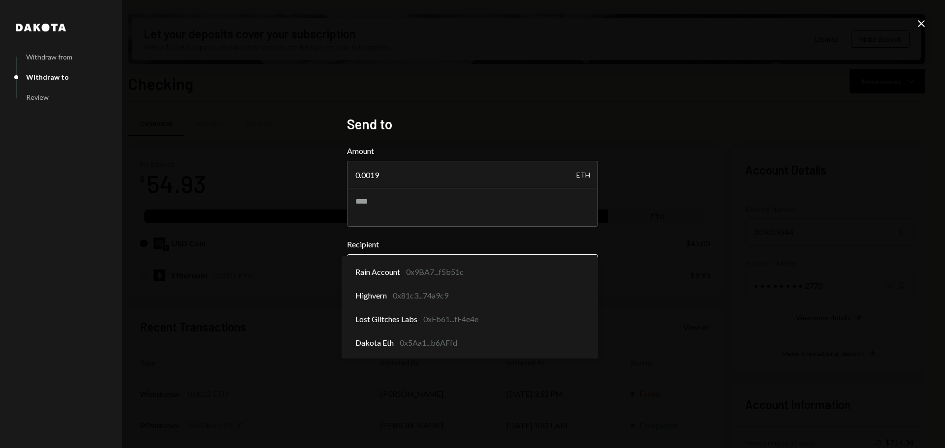
click at [554, 262] on body "L Loberis Foundati... Caret Down Home Home Inbox Inbox Activities Transactions …" at bounding box center [472, 224] width 945 height 448
select select "**********"
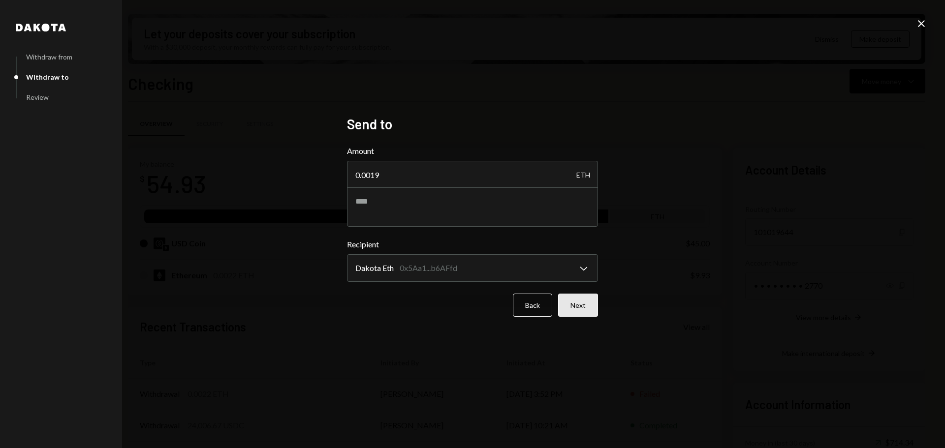
click at [582, 307] on button "Next" at bounding box center [578, 305] width 40 height 23
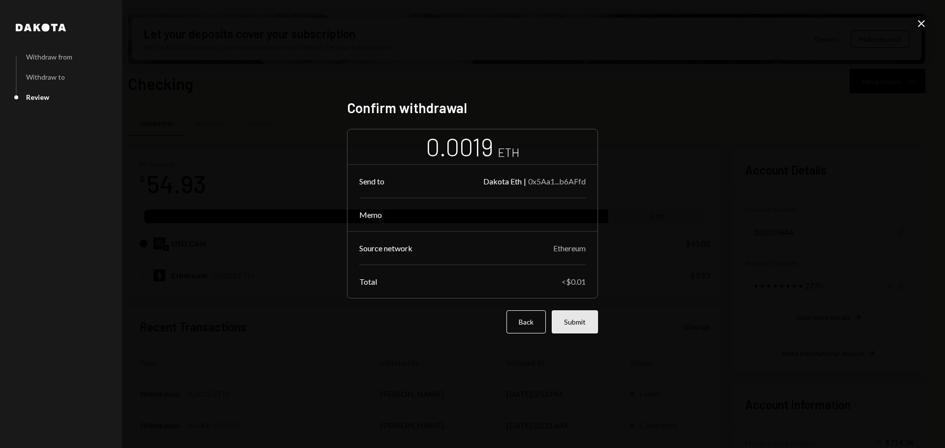
click at [585, 317] on button "Submit" at bounding box center [575, 322] width 46 height 23
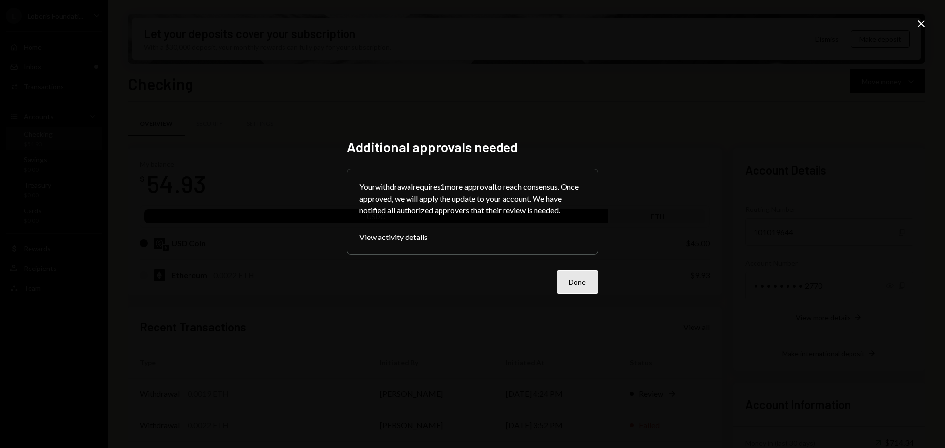
click at [571, 286] on button "Done" at bounding box center [577, 282] width 41 height 23
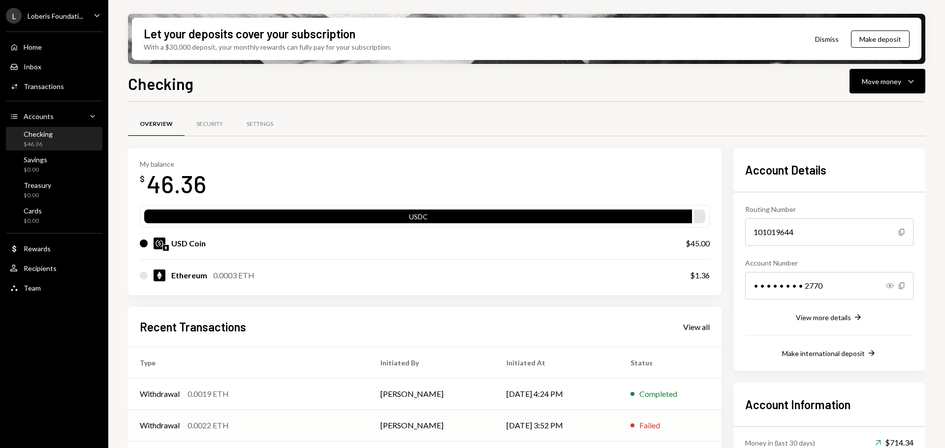
scroll to position [96, 0]
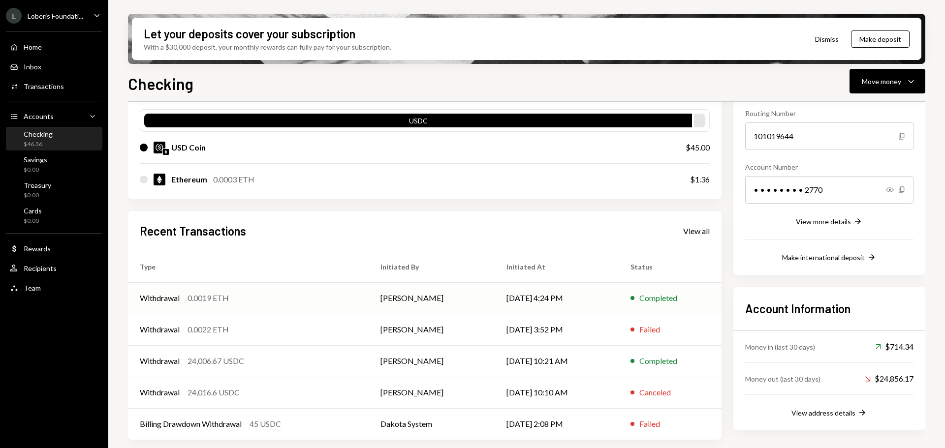
click at [582, 294] on td "[DATE] 4:24 PM" at bounding box center [557, 299] width 124 height 32
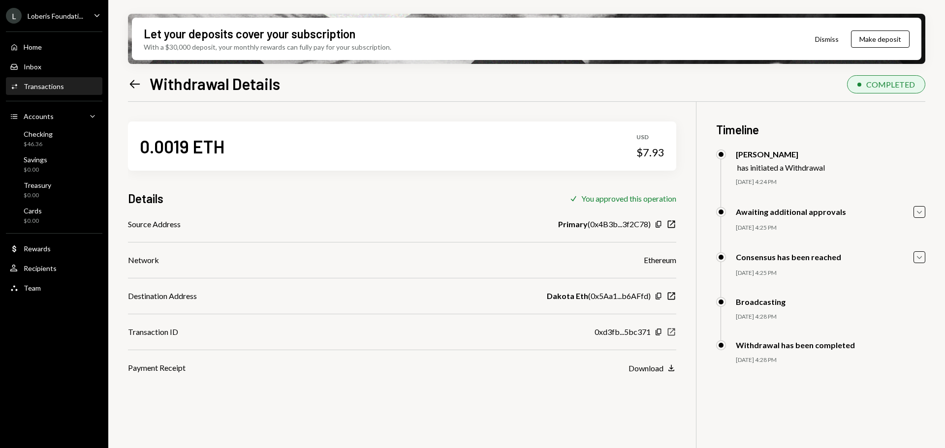
click at [673, 333] on icon "New Window" at bounding box center [672, 332] width 10 height 10
